Goal: Task Accomplishment & Management: Use online tool/utility

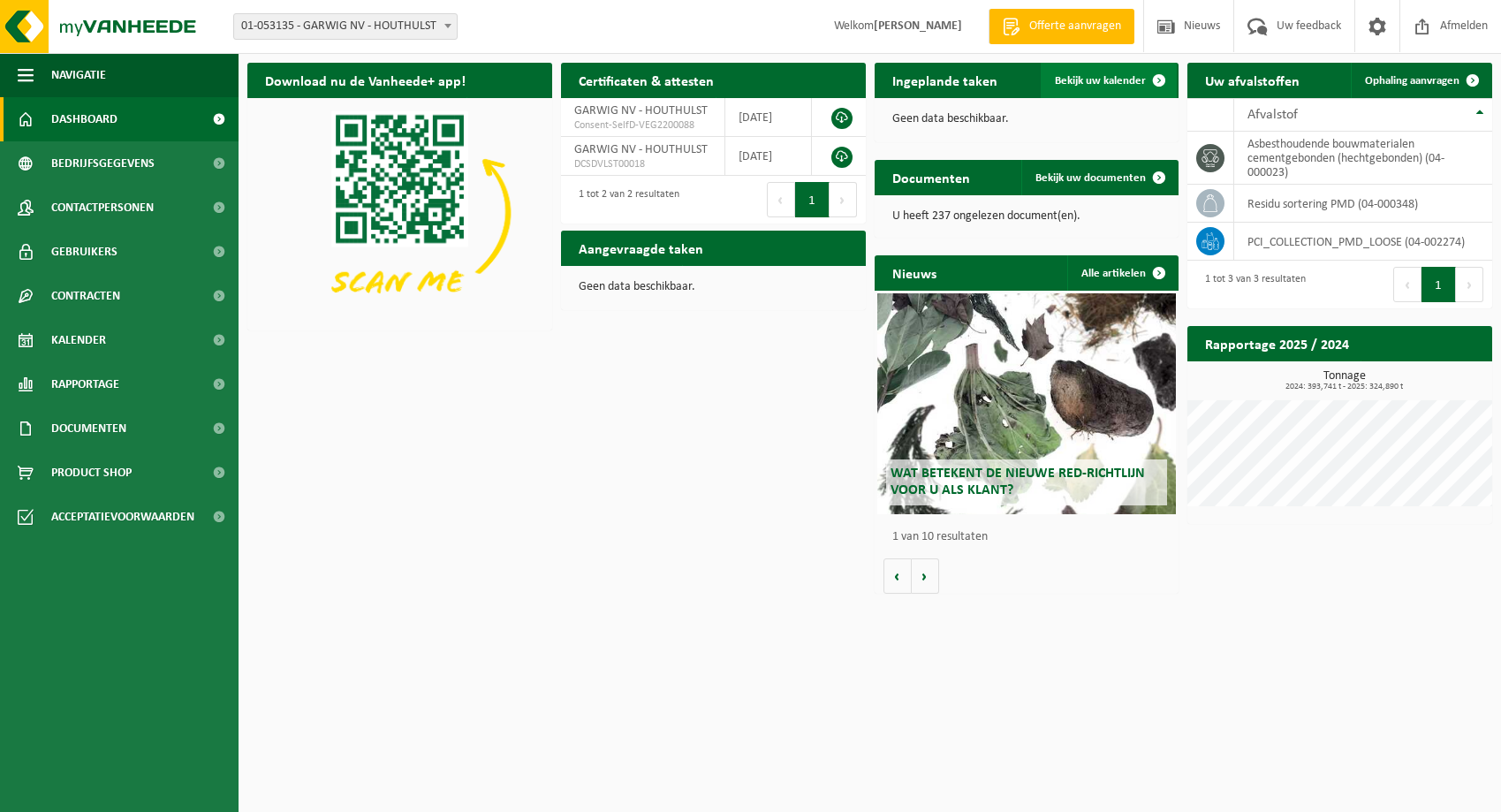
click at [1110, 73] on link "Bekijk uw kalender" at bounding box center [1109, 80] width 136 height 35
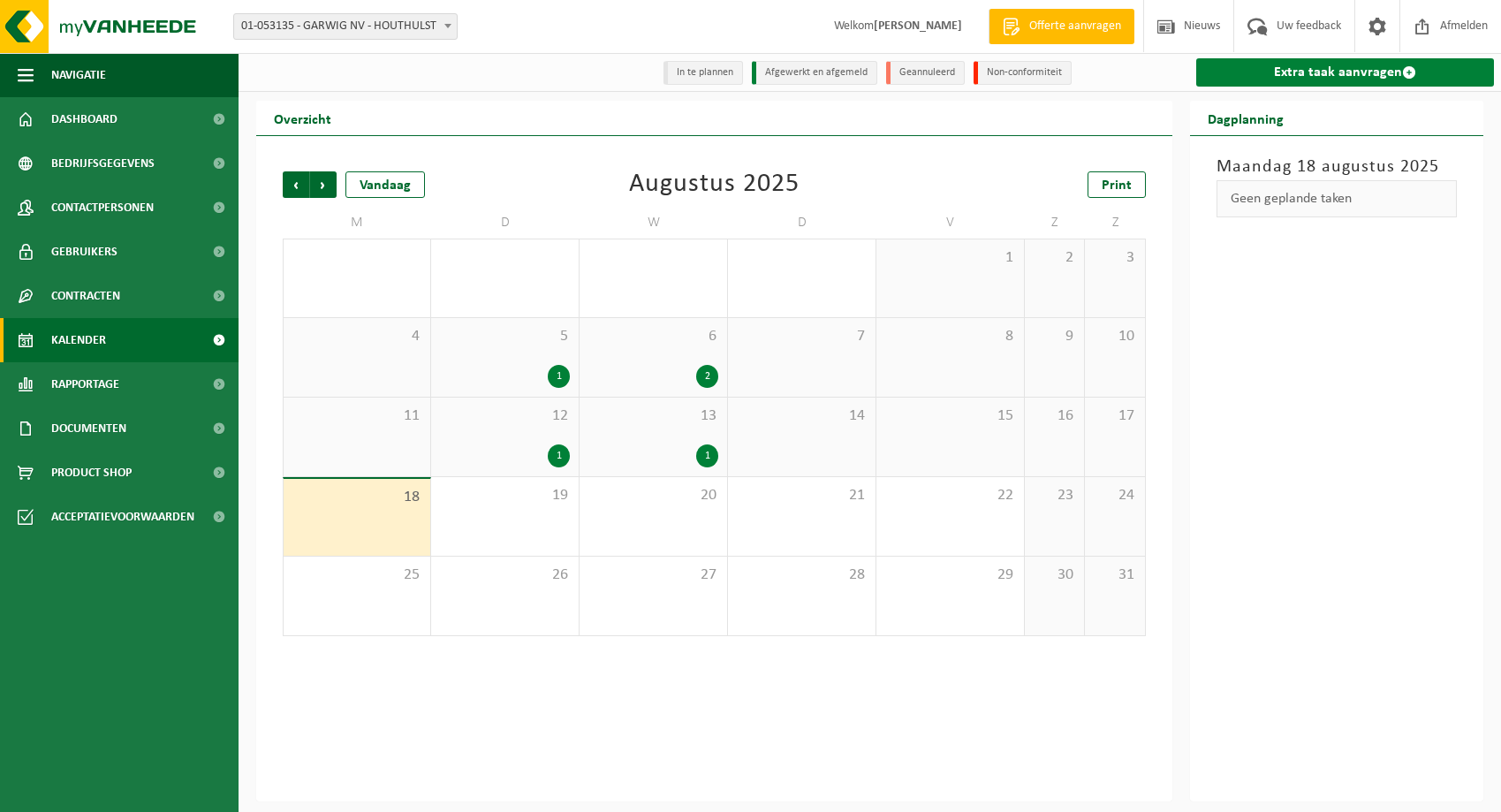
click at [1312, 70] on link "Extra taak aanvragen" at bounding box center [1345, 72] width 298 height 28
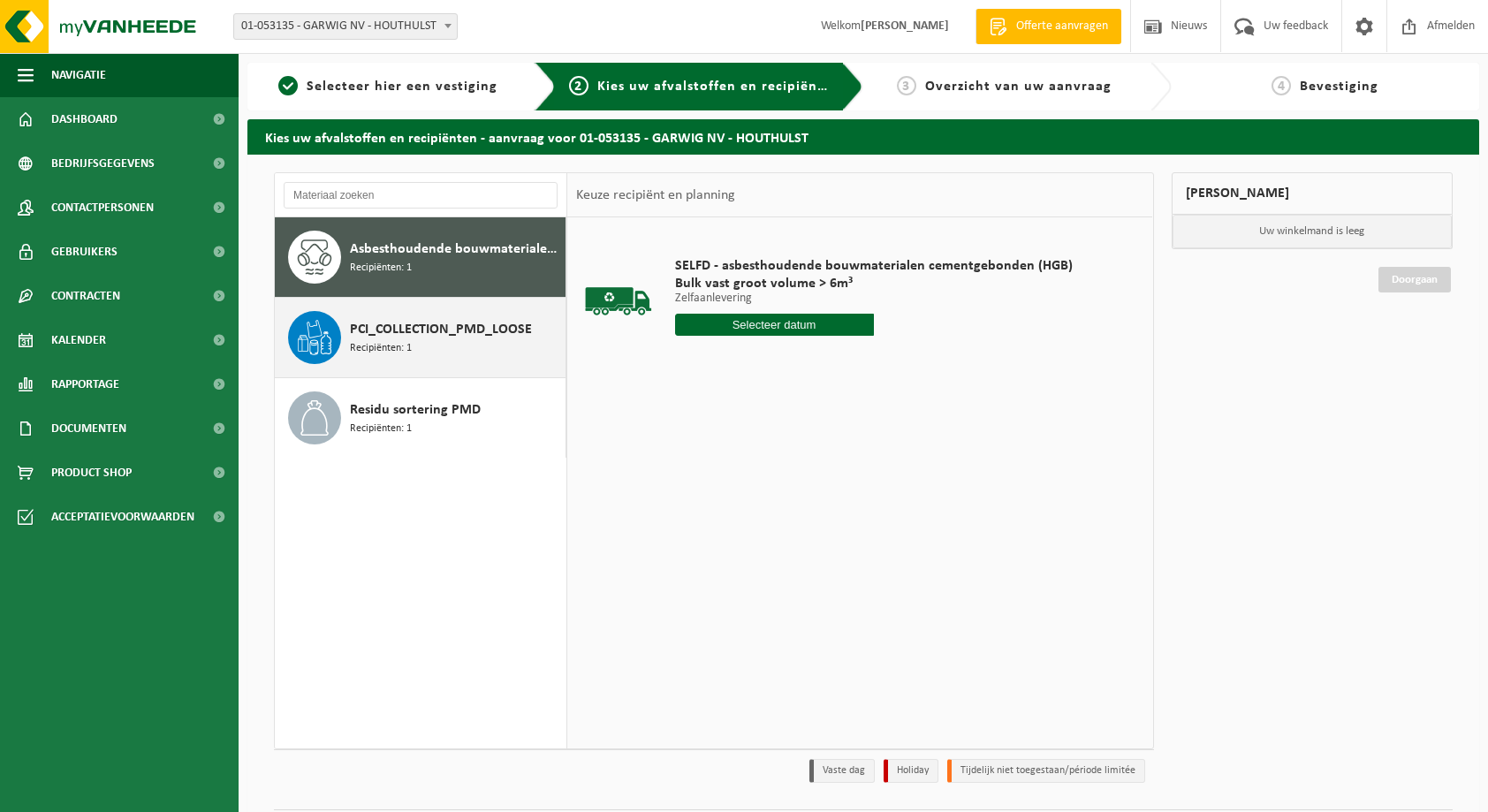
click at [342, 317] on div "PCI_COLLECTION_PMD_LOOSE Recipiënten: 1" at bounding box center [420, 338] width 291 height 80
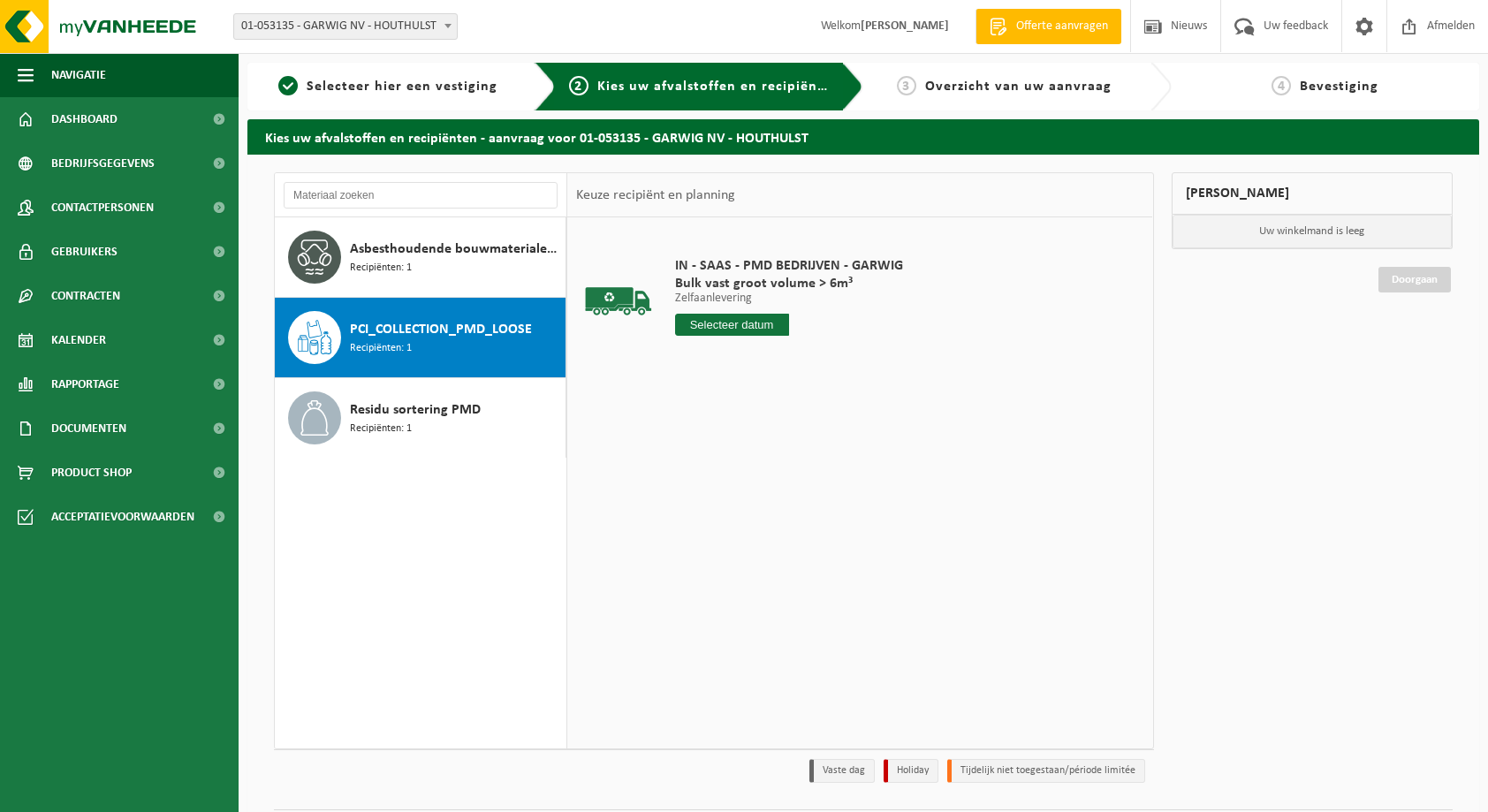
click at [777, 325] on input "text" at bounding box center [731, 324] width 114 height 22
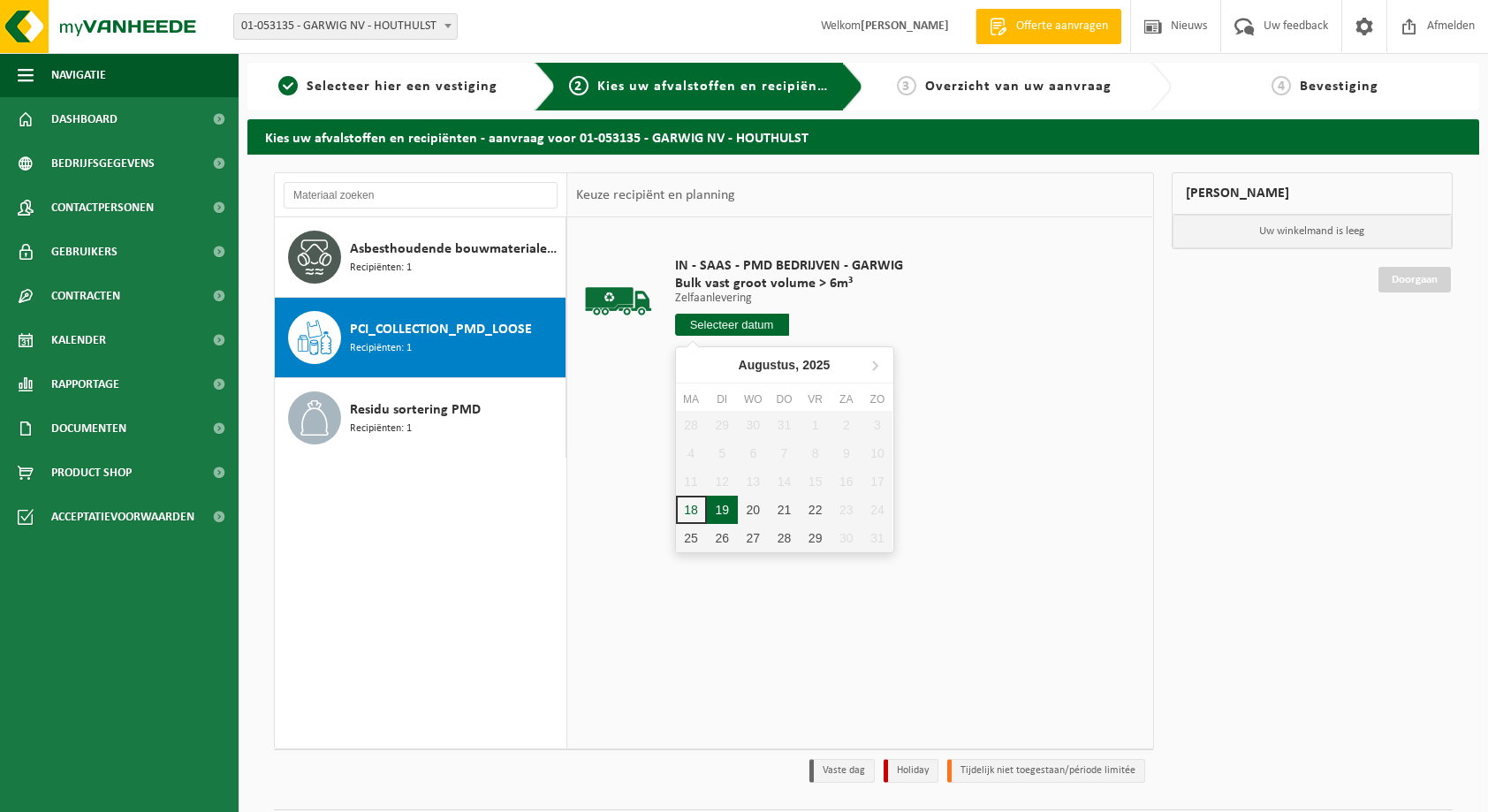
click at [718, 513] on div "19" at bounding box center [723, 509] width 31 height 28
type input "Van 2025-08-19"
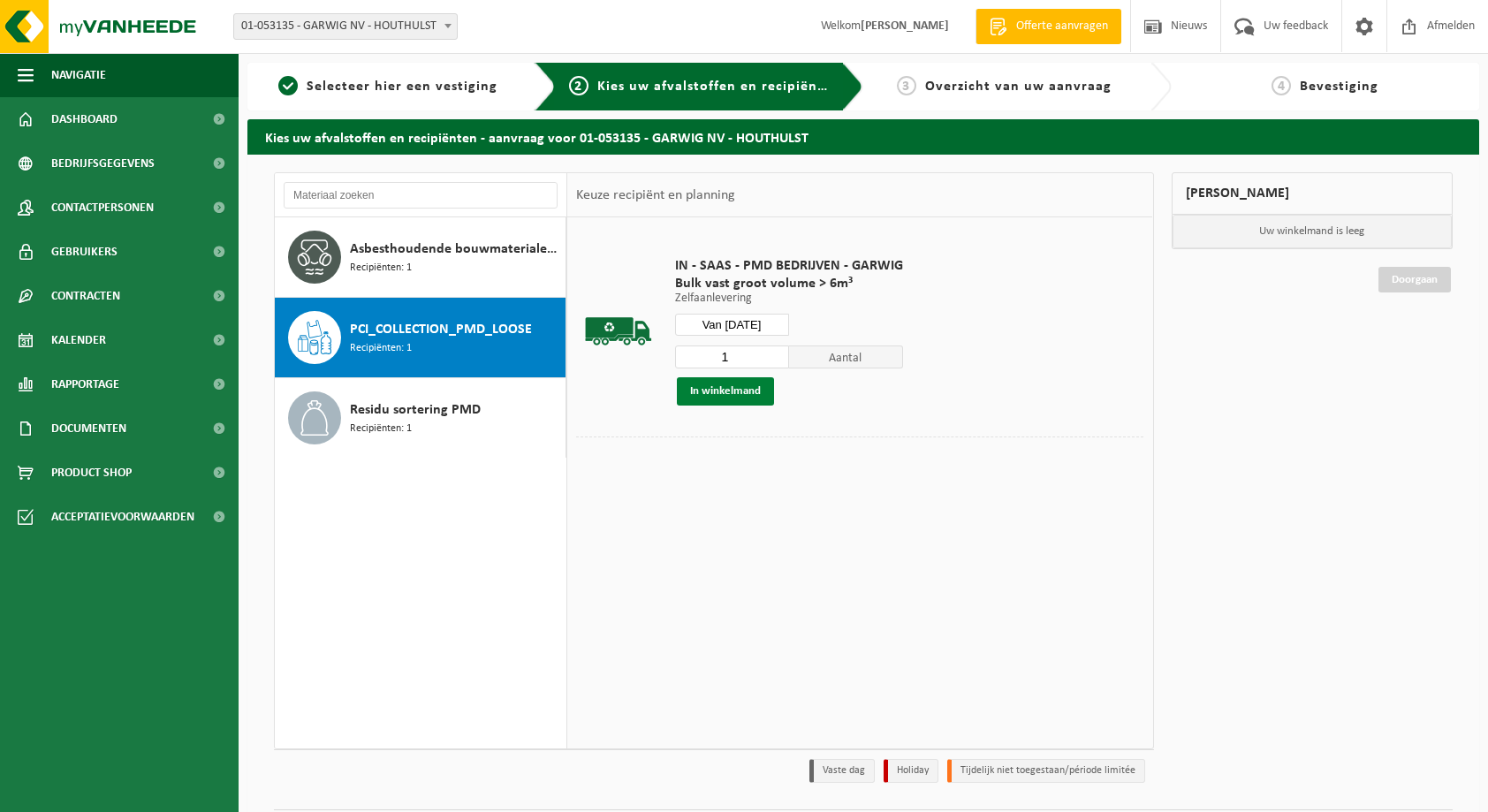
click at [733, 388] on button "In winkelmand" at bounding box center [725, 390] width 97 height 28
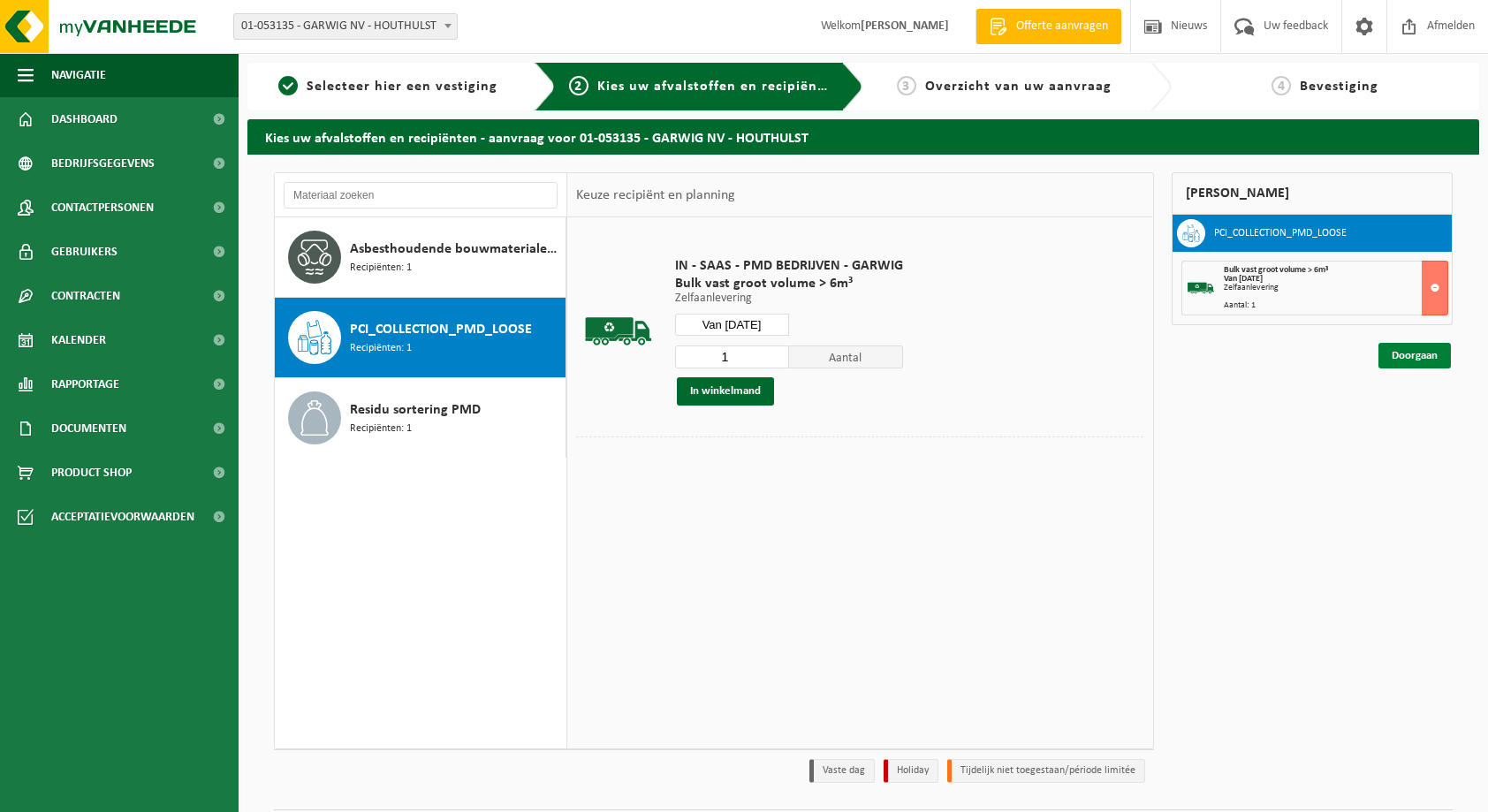
click at [1420, 361] on link "Doorgaan" at bounding box center [1414, 355] width 72 height 25
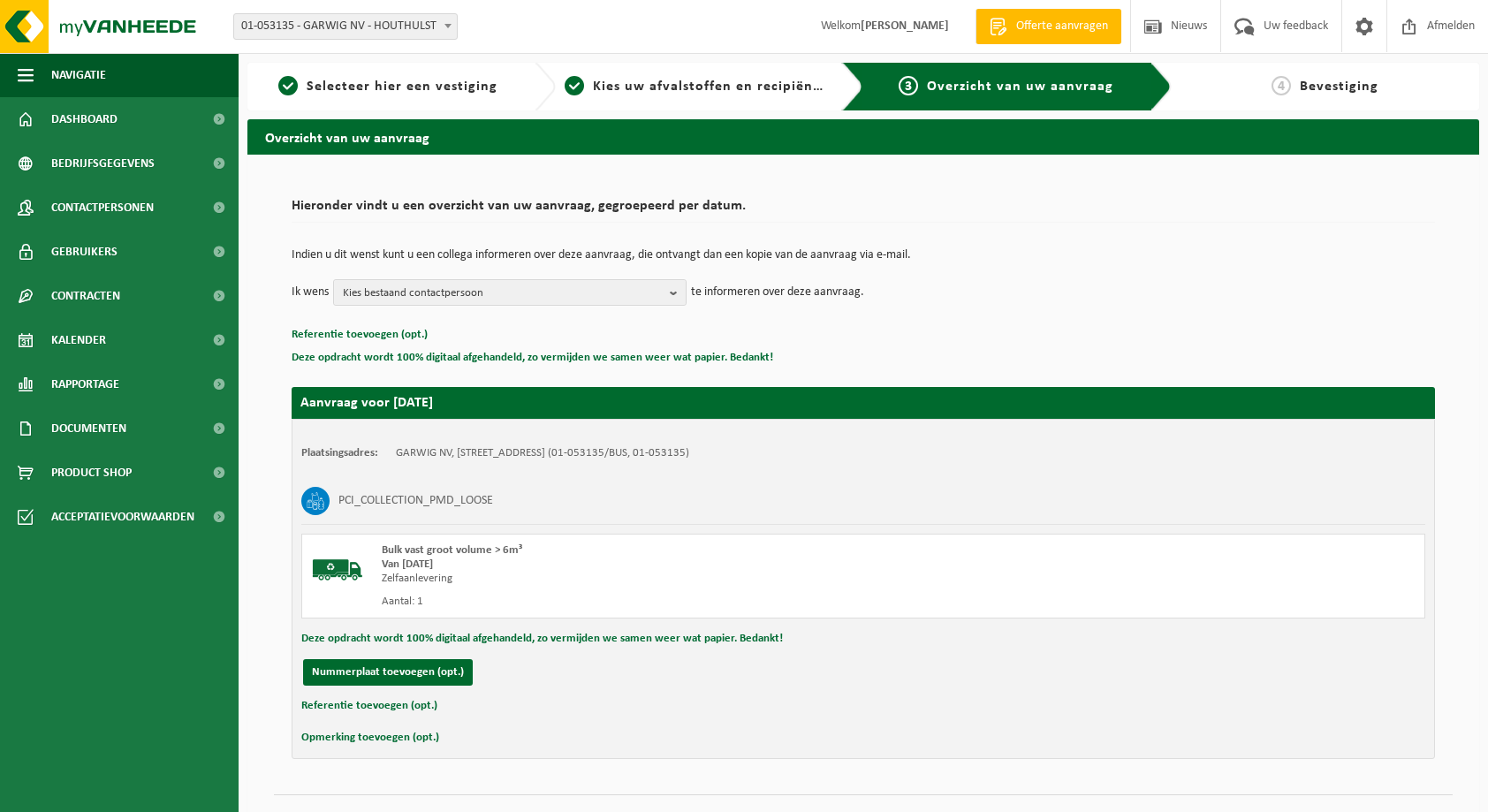
scroll to position [36, 0]
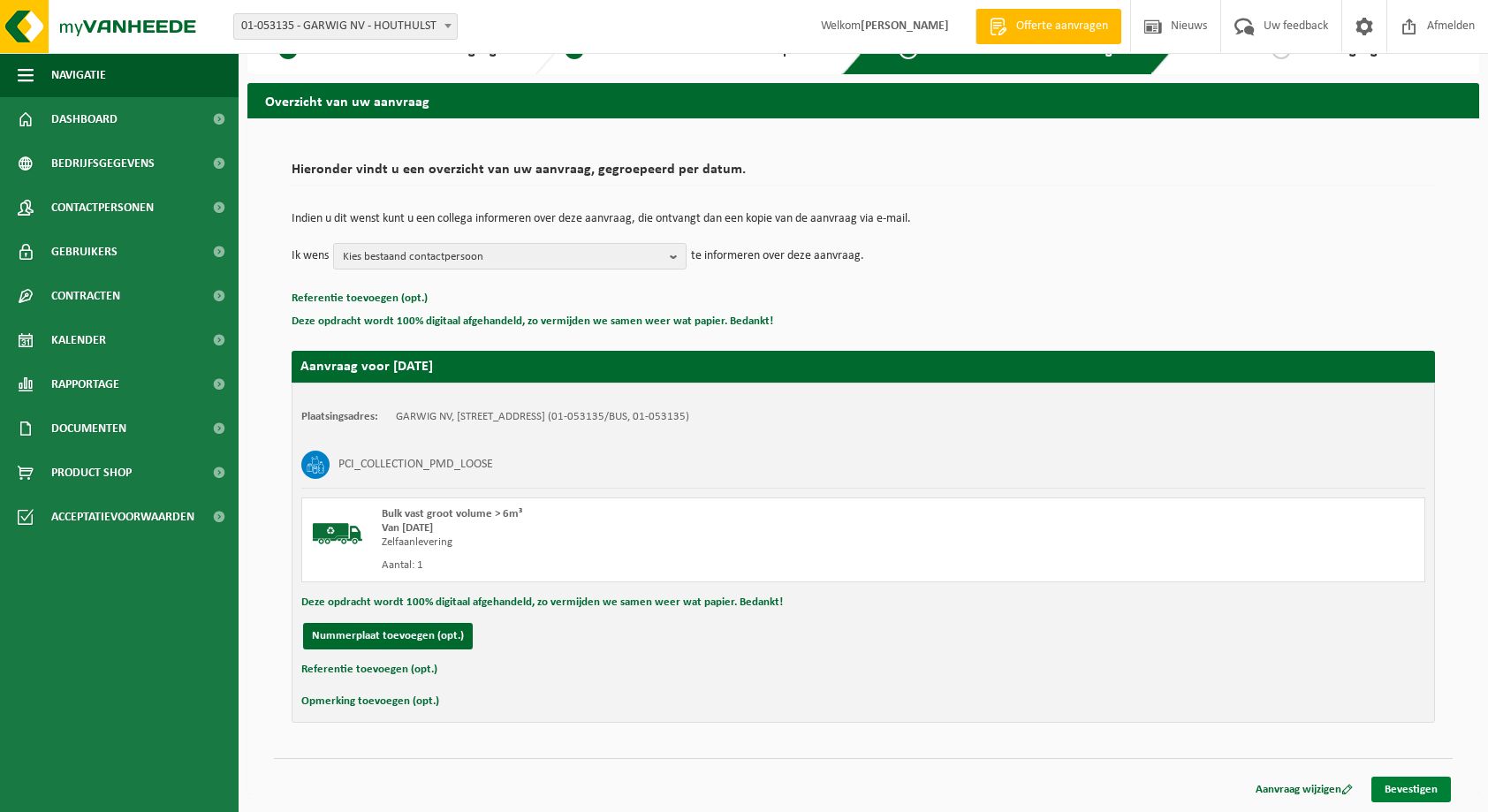
click at [1434, 794] on link "Bevestigen" at bounding box center [1411, 790] width 80 height 25
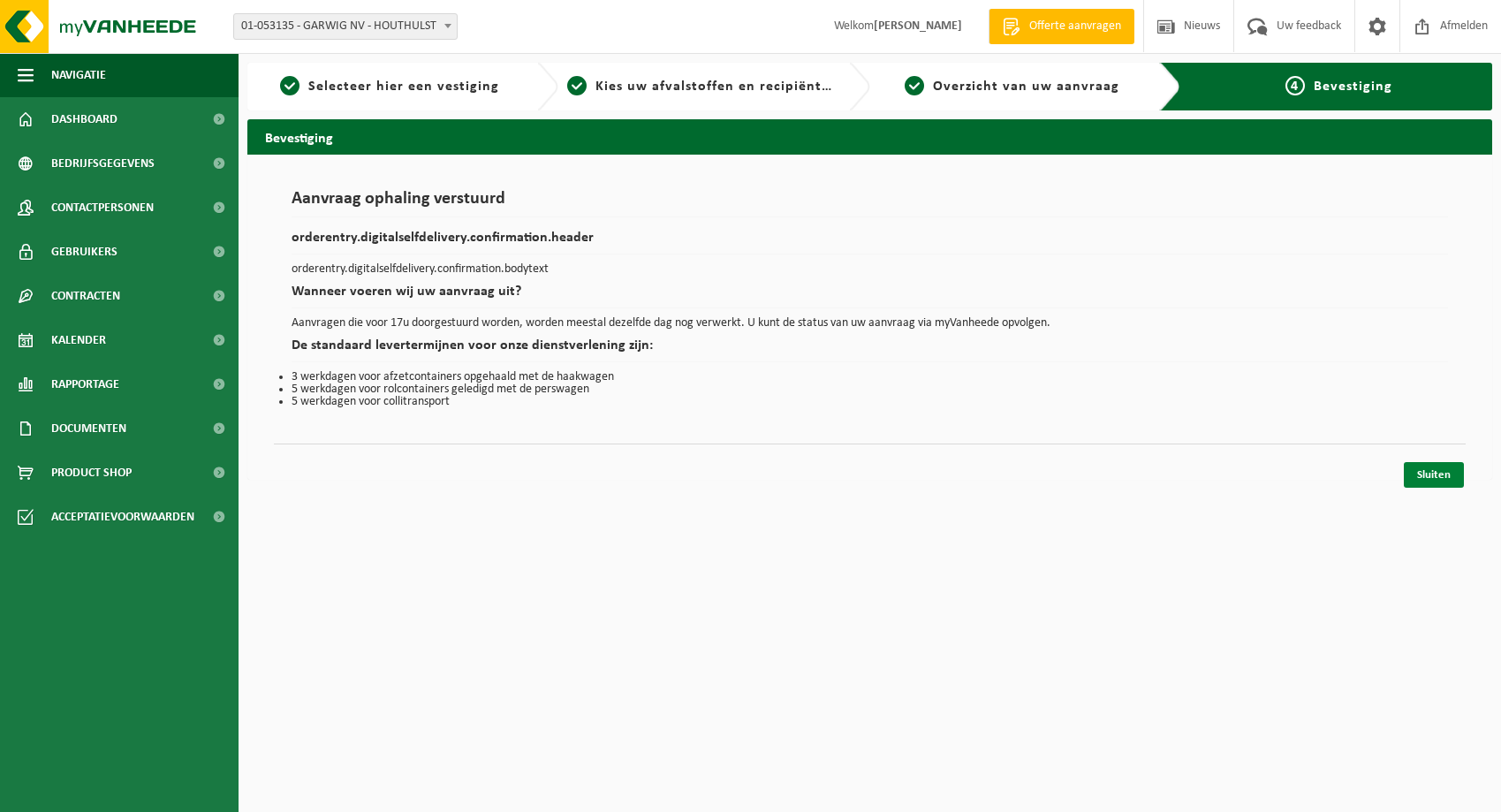
click at [1418, 475] on link "Sluiten" at bounding box center [1435, 475] width 60 height 25
